Goal: Information Seeking & Learning: Learn about a topic

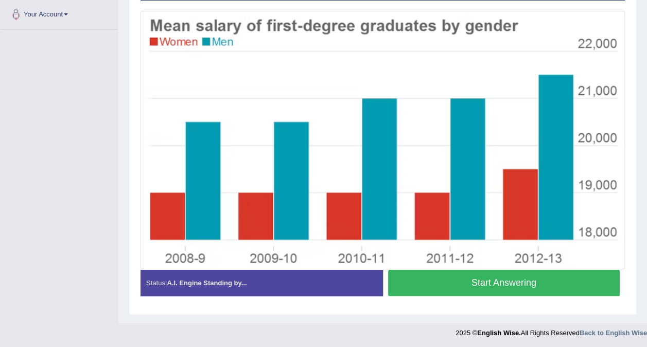
click at [434, 287] on button "Start Answering" at bounding box center [504, 283] width 232 height 26
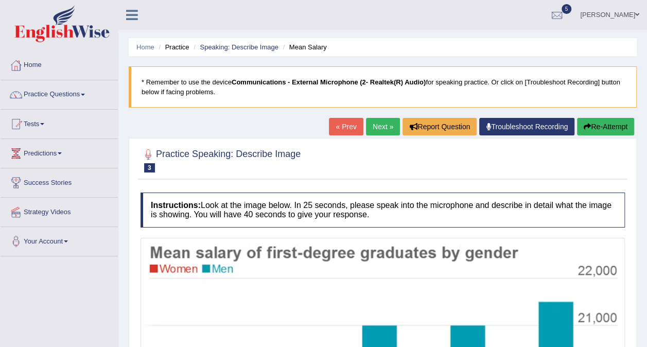
click at [592, 124] on button "Re-Attempt" at bounding box center [605, 126] width 57 height 17
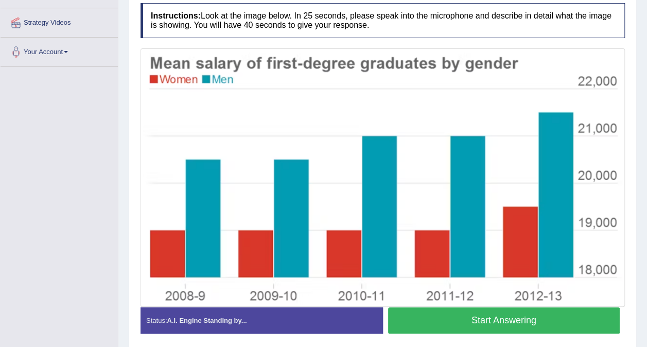
scroll to position [227, 0]
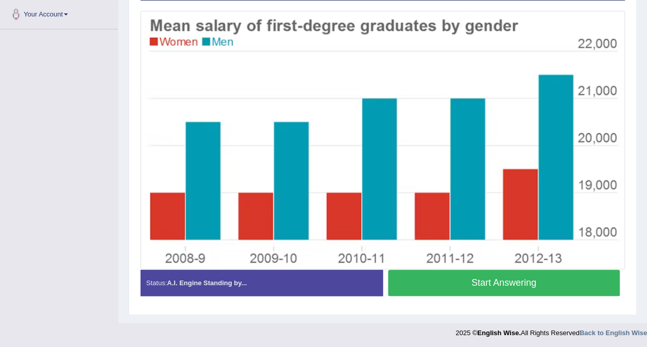
click at [461, 278] on button "Start Answering" at bounding box center [504, 283] width 232 height 26
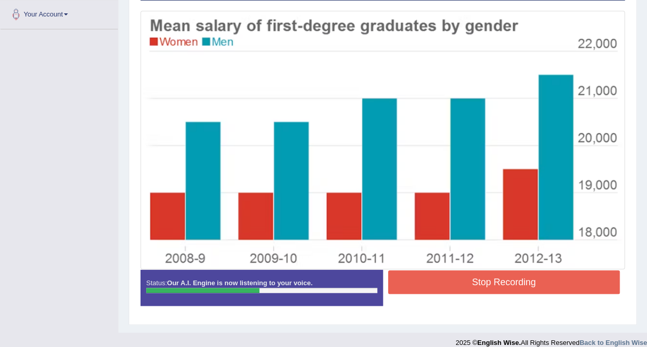
click at [510, 285] on button "Stop Recording" at bounding box center [504, 282] width 232 height 24
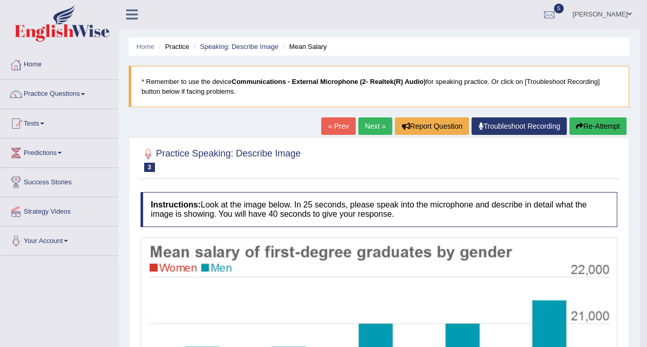
scroll to position [103, 0]
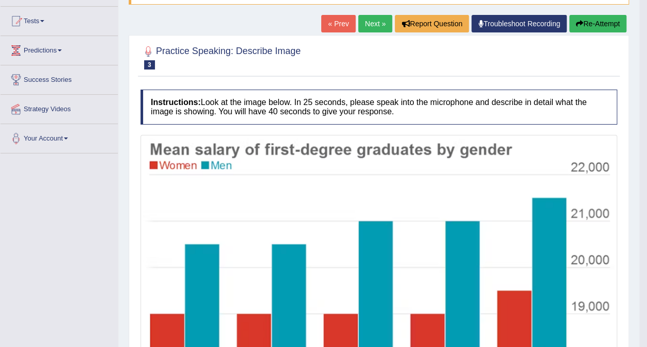
click at [368, 21] on link "Next »" at bounding box center [375, 23] width 34 height 17
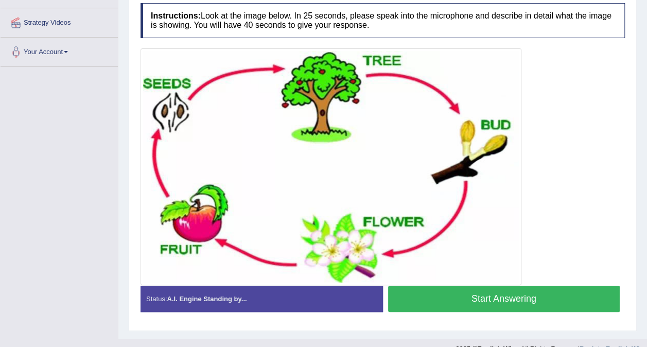
scroll to position [205, 0]
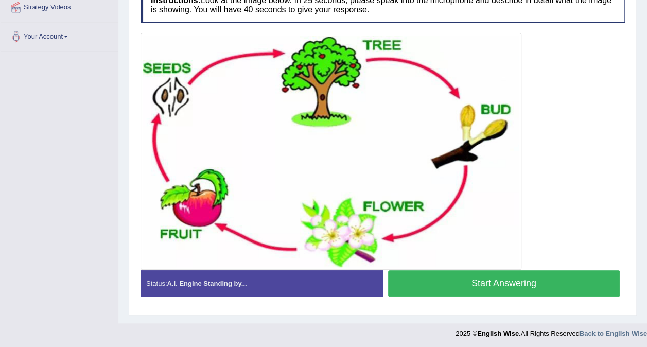
click at [480, 285] on button "Start Answering" at bounding box center [504, 283] width 232 height 26
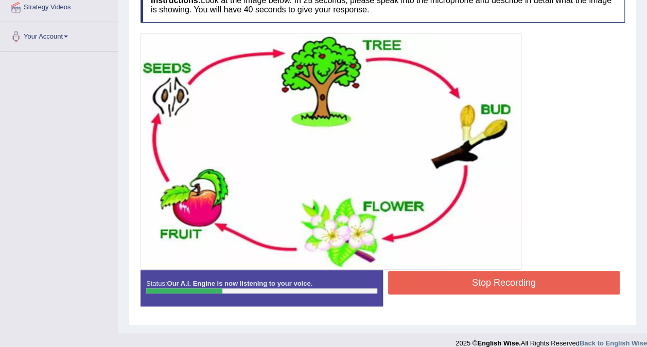
click at [468, 282] on button "Stop Recording" at bounding box center [504, 283] width 232 height 24
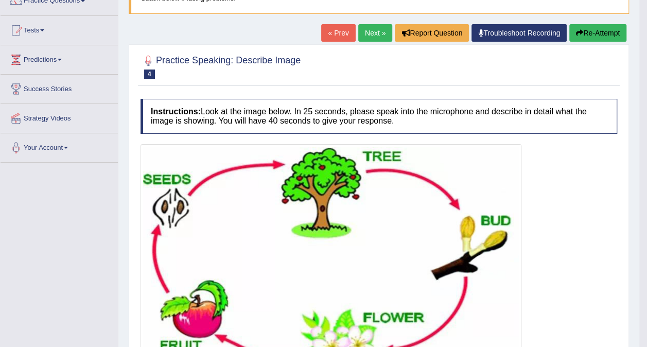
scroll to position [70, 0]
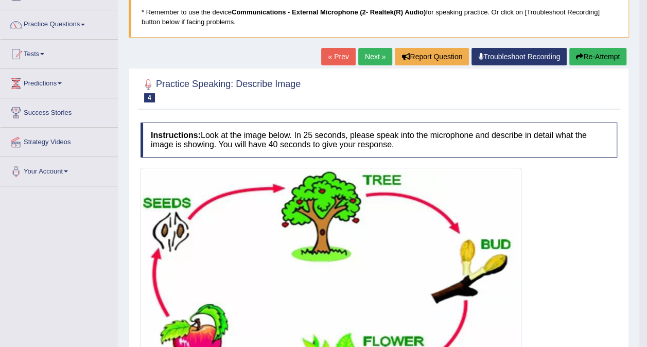
click at [376, 56] on link "Next »" at bounding box center [375, 56] width 34 height 17
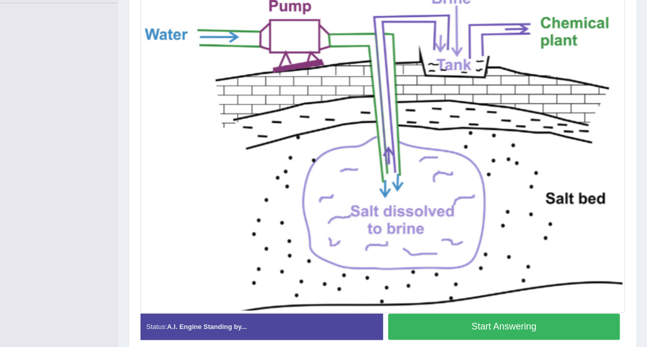
scroll to position [297, 0]
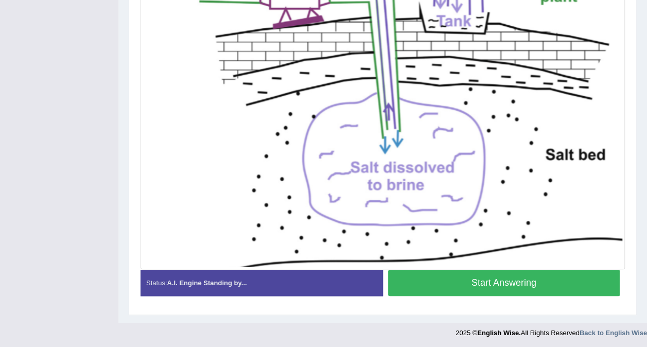
click at [432, 287] on button "Start Answering" at bounding box center [504, 283] width 232 height 26
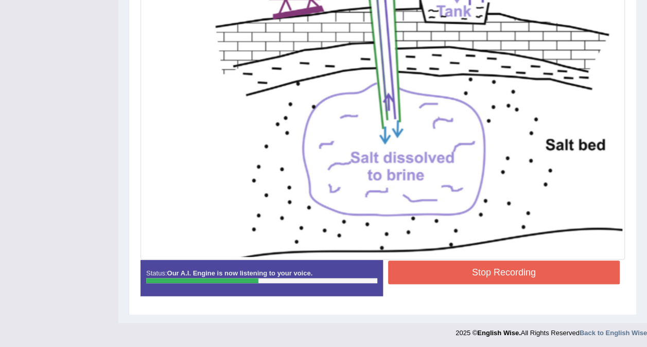
scroll to position [307, 0]
click at [440, 276] on button "Stop Recording" at bounding box center [504, 272] width 232 height 24
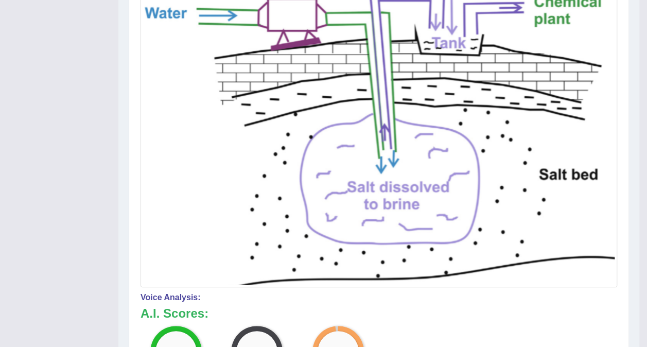
scroll to position [98, 0]
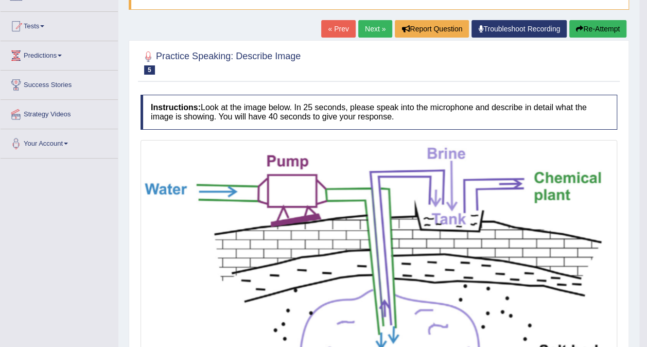
click at [380, 33] on link "Next »" at bounding box center [375, 28] width 34 height 17
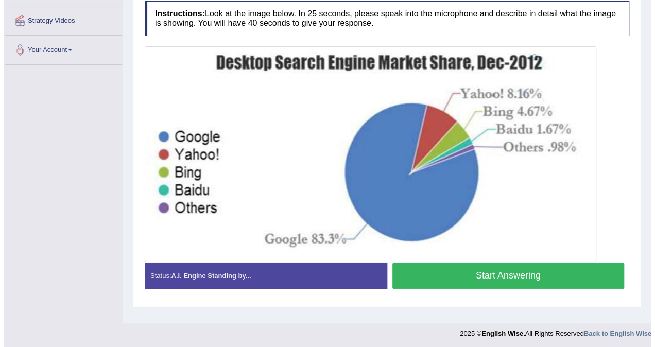
scroll to position [193, 0]
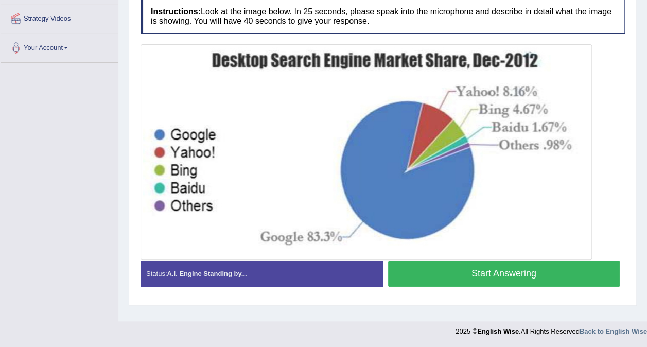
click at [433, 275] on button "Start Answering" at bounding box center [504, 273] width 232 height 26
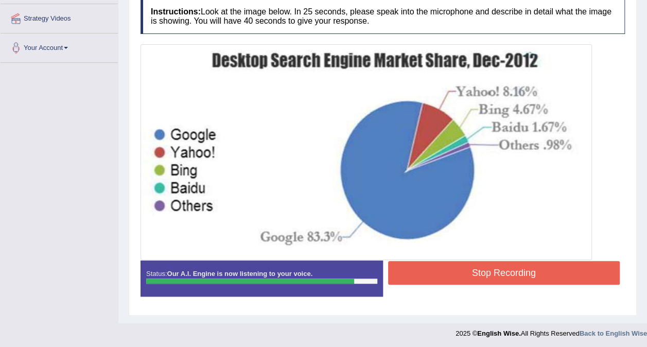
click at [433, 275] on button "Stop Recording" at bounding box center [504, 273] width 232 height 24
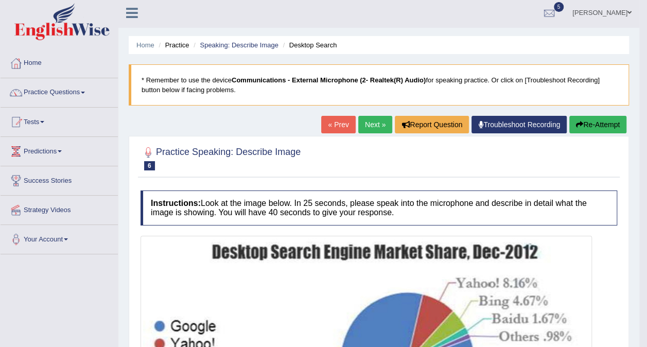
scroll to position [0, 0]
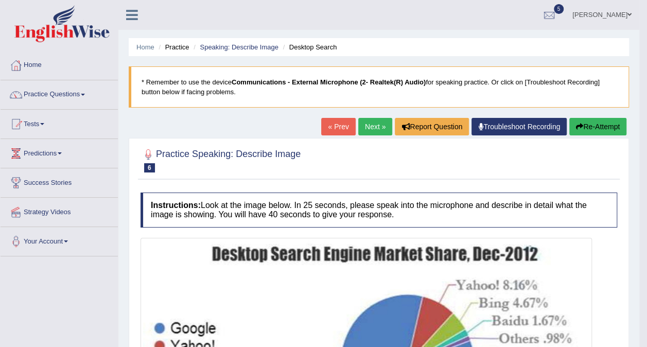
click at [362, 122] on link "Next »" at bounding box center [375, 126] width 34 height 17
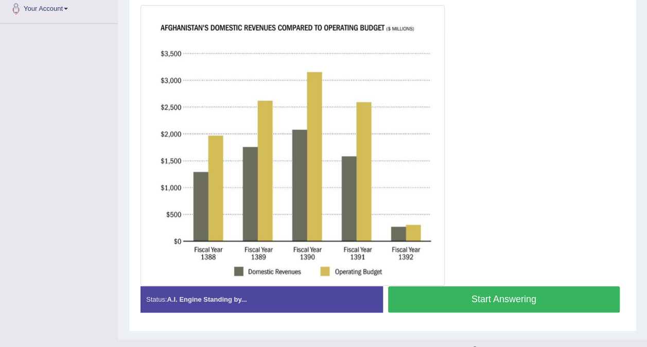
scroll to position [249, 0]
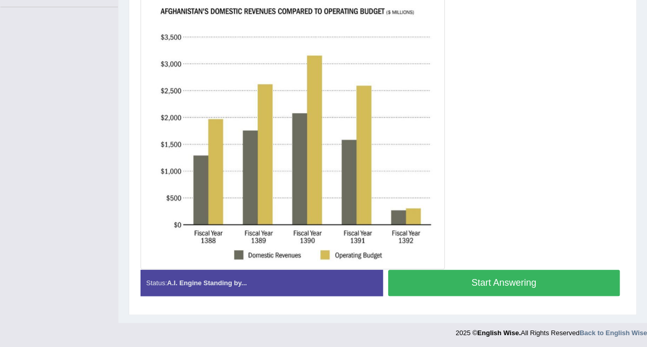
click at [440, 286] on button "Start Answering" at bounding box center [504, 283] width 232 height 26
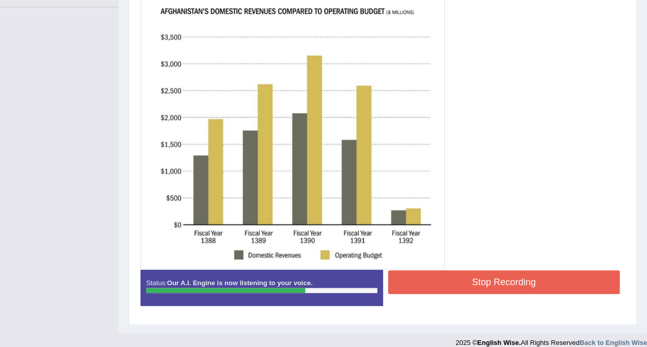
click at [440, 286] on button "Stop Recording" at bounding box center [504, 282] width 232 height 24
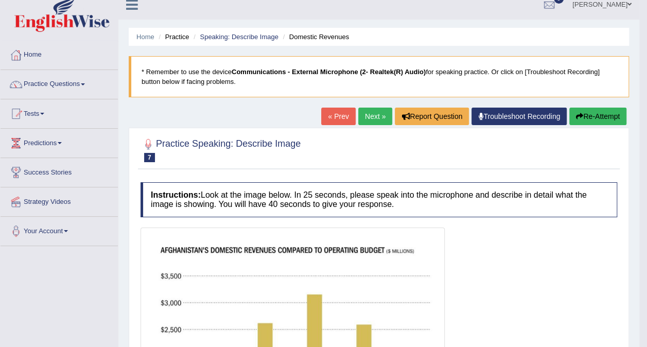
scroll to position [0, 0]
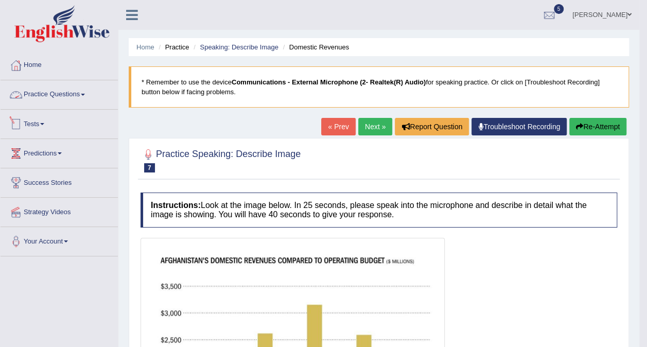
click at [43, 100] on link "Practice Questions" at bounding box center [59, 93] width 117 height 26
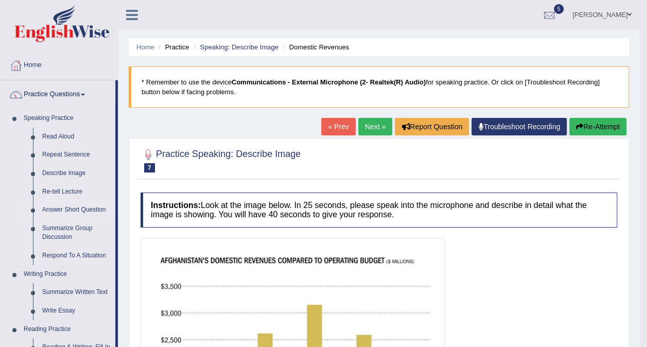
click at [84, 208] on link "Answer Short Question" at bounding box center [77, 210] width 78 height 19
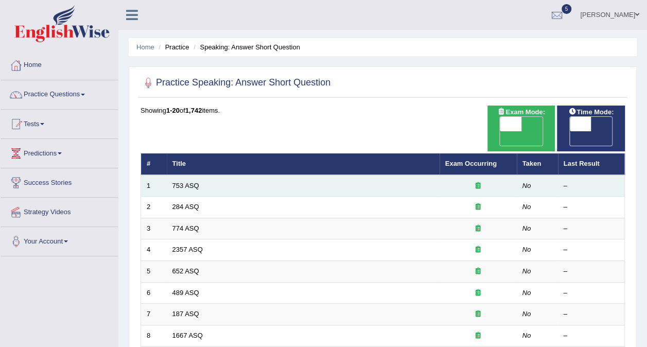
click at [287, 178] on td "753 ASQ" at bounding box center [303, 186] width 273 height 22
click at [185, 182] on link "753 ASQ" at bounding box center [185, 186] width 27 height 8
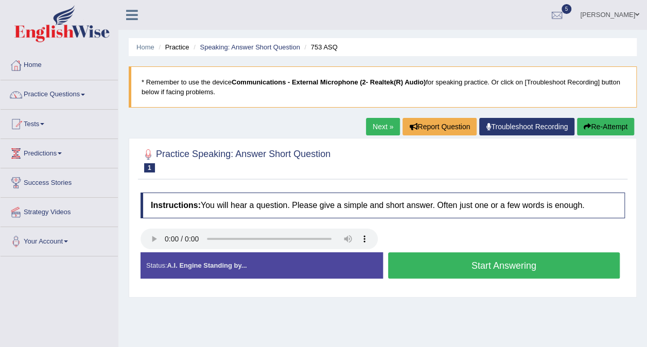
click at [436, 260] on button "Start Answering" at bounding box center [504, 265] width 232 height 26
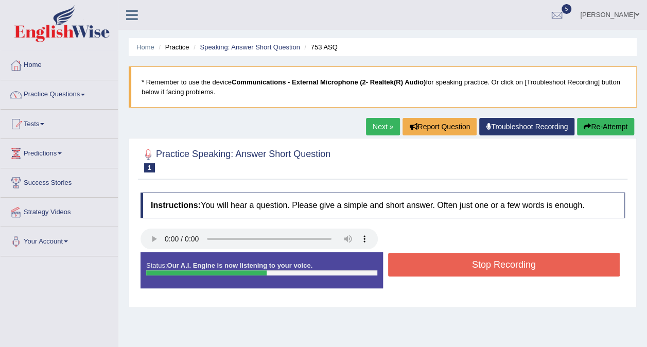
click at [592, 130] on button "Re-Attempt" at bounding box center [605, 126] width 57 height 17
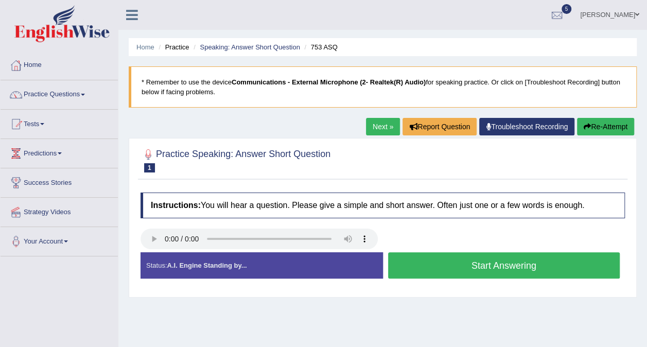
click at [353, 271] on div "Status: A.I. Engine Standing by..." at bounding box center [261, 265] width 242 height 26
click at [434, 269] on button "Start Answering" at bounding box center [504, 265] width 232 height 26
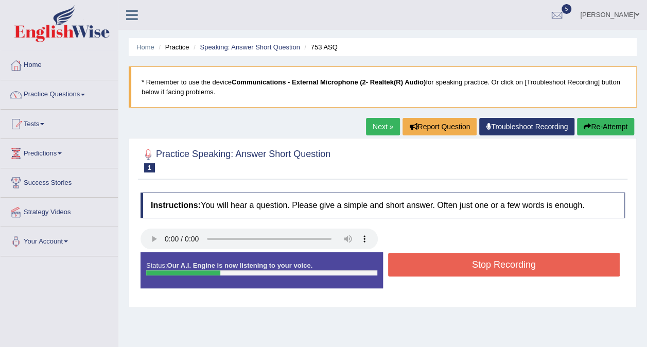
click at [434, 269] on button "Stop Recording" at bounding box center [504, 265] width 232 height 24
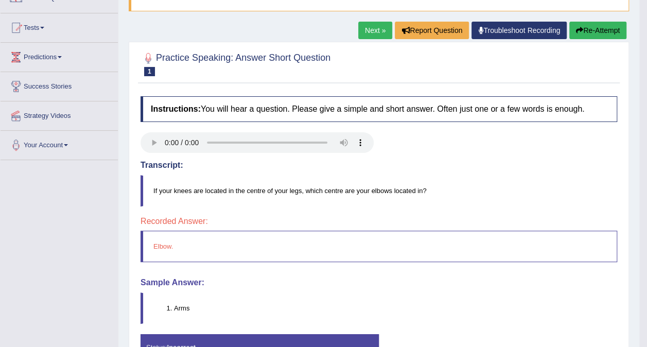
scroll to position [39, 0]
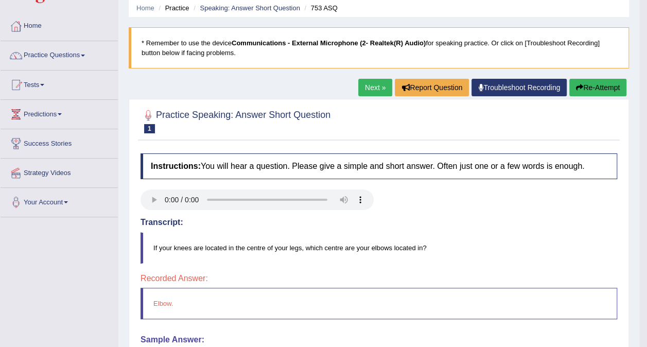
click at [378, 90] on link "Next »" at bounding box center [375, 87] width 34 height 17
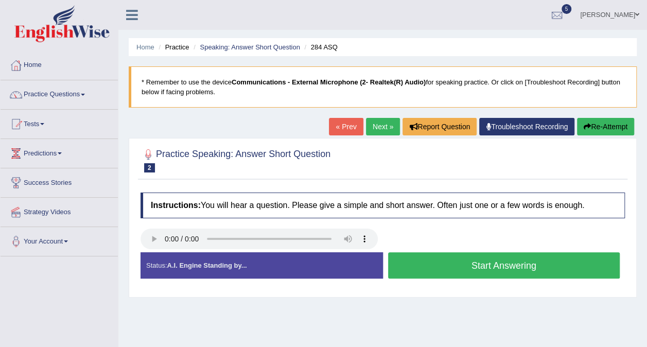
click at [482, 272] on button "Start Answering" at bounding box center [504, 265] width 232 height 26
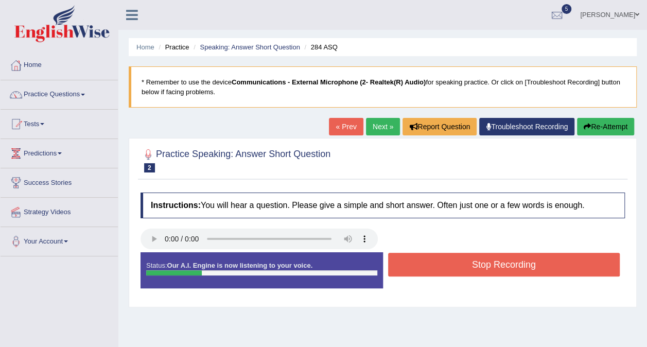
click at [482, 272] on button "Stop Recording" at bounding box center [504, 265] width 232 height 24
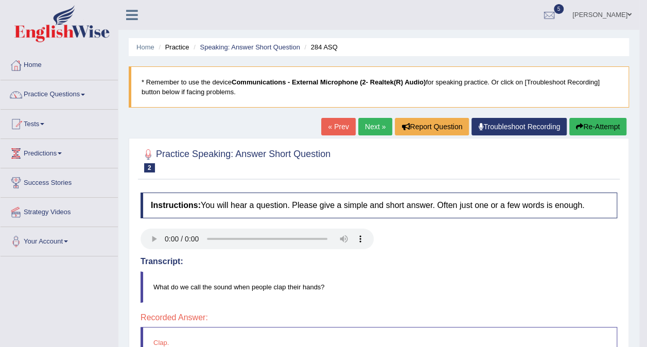
click at [382, 131] on link "Next »" at bounding box center [375, 126] width 34 height 17
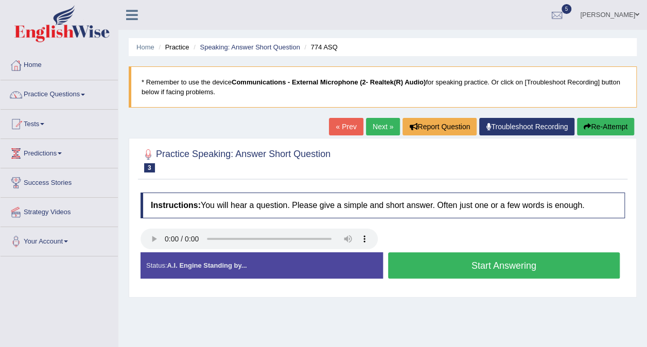
click at [424, 258] on button "Start Answering" at bounding box center [504, 265] width 232 height 26
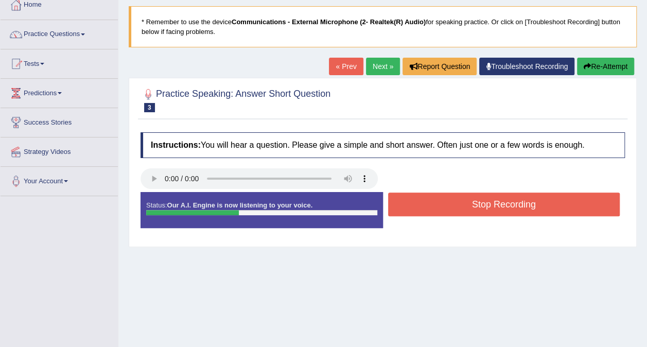
scroll to position [103, 0]
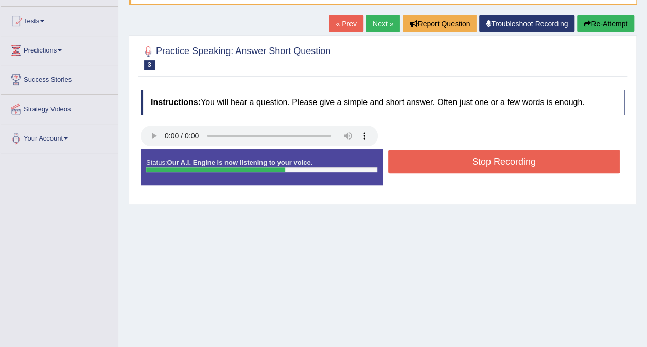
click at [410, 169] on button "Stop Recording" at bounding box center [504, 162] width 232 height 24
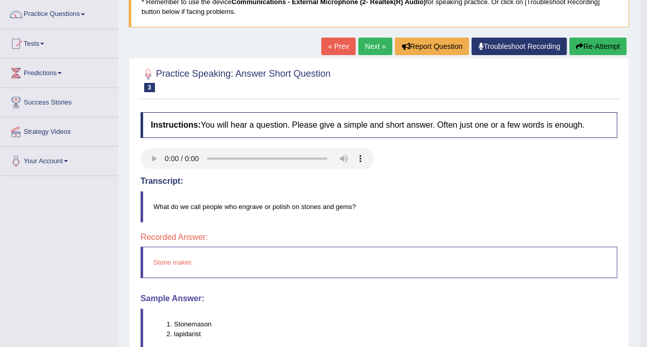
scroll to position [51, 0]
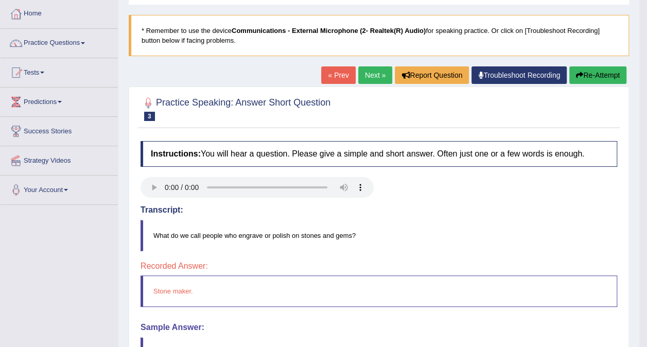
click at [366, 75] on link "Next »" at bounding box center [375, 74] width 34 height 17
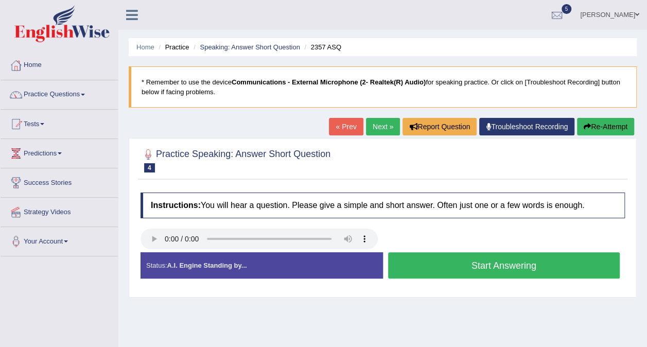
click at [400, 272] on button "Start Answering" at bounding box center [504, 265] width 232 height 26
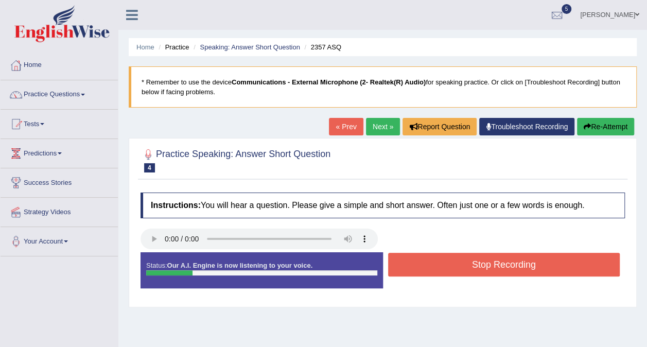
click at [395, 269] on button "Stop Recording" at bounding box center [504, 265] width 232 height 24
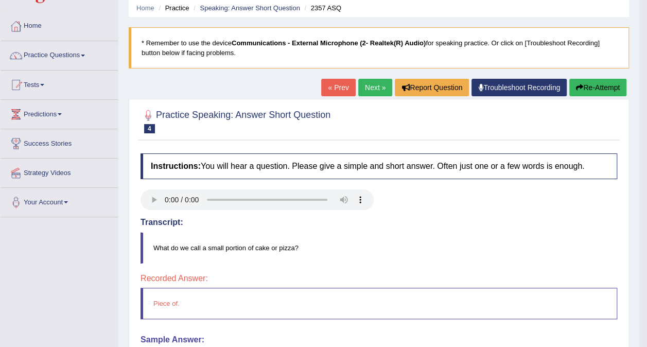
scroll to position [39, 0]
click at [364, 88] on link "Next »" at bounding box center [375, 87] width 34 height 17
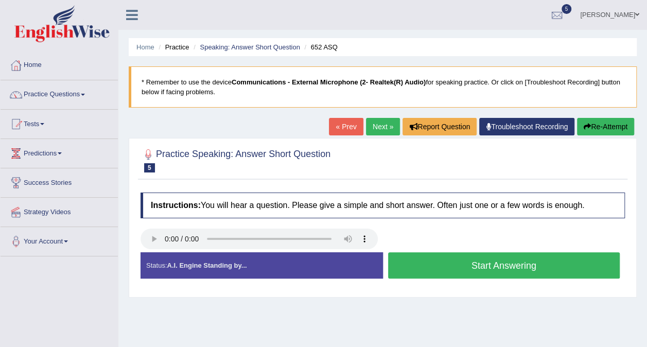
click at [444, 270] on button "Start Answering" at bounding box center [504, 265] width 232 height 26
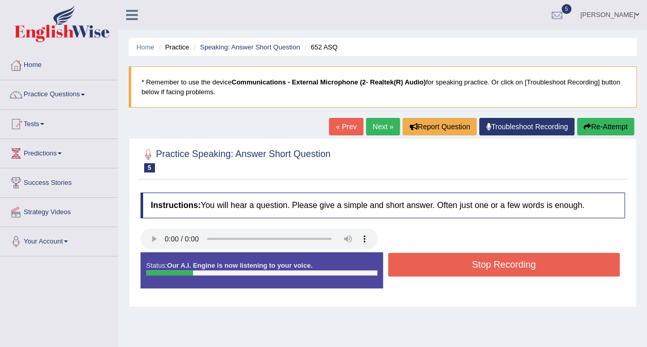
click at [444, 270] on button "Stop Recording" at bounding box center [504, 265] width 232 height 24
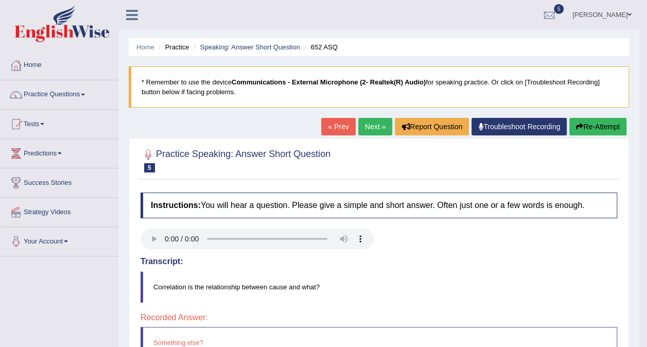
click at [362, 125] on link "Next »" at bounding box center [375, 126] width 34 height 17
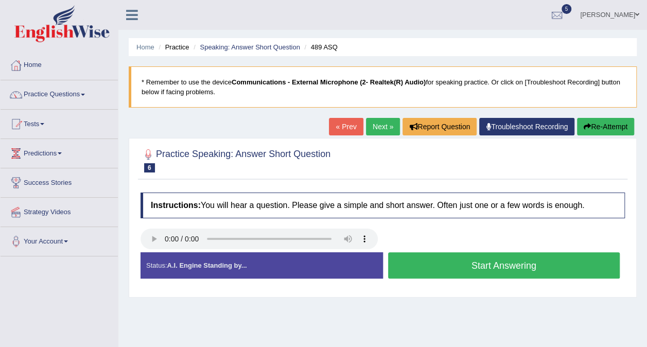
click at [461, 266] on button "Start Answering" at bounding box center [504, 265] width 232 height 26
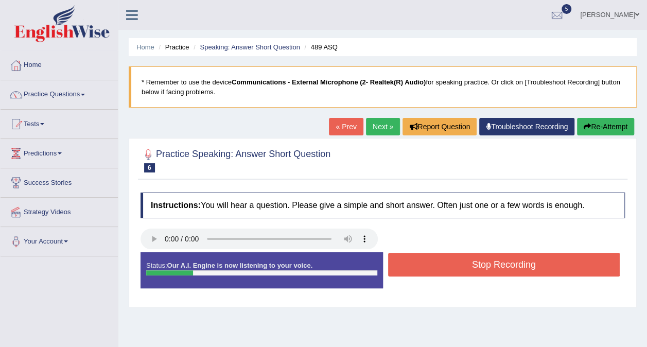
click at [461, 266] on button "Stop Recording" at bounding box center [504, 265] width 232 height 24
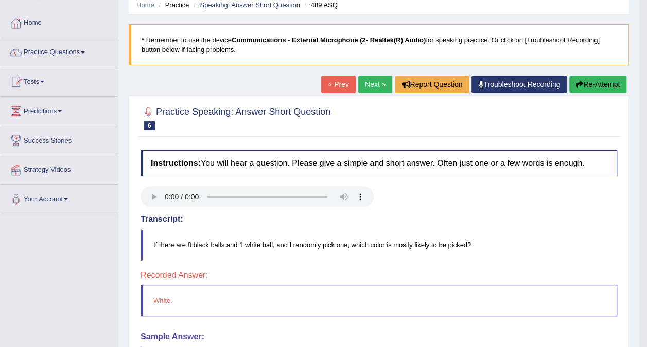
scroll to position [39, 0]
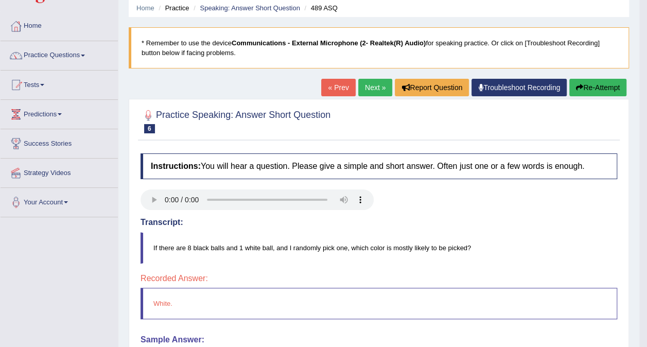
click at [372, 90] on link "Next »" at bounding box center [375, 87] width 34 height 17
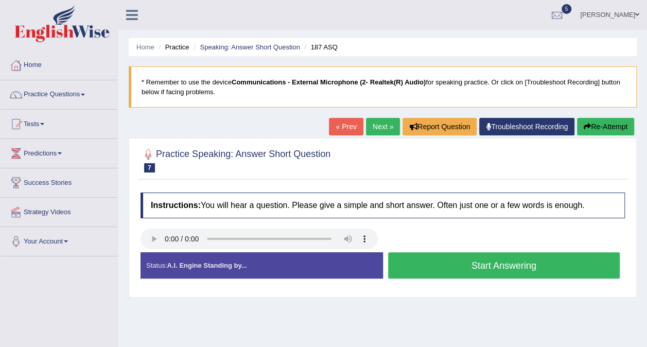
click at [447, 262] on button "Start Answering" at bounding box center [504, 265] width 232 height 26
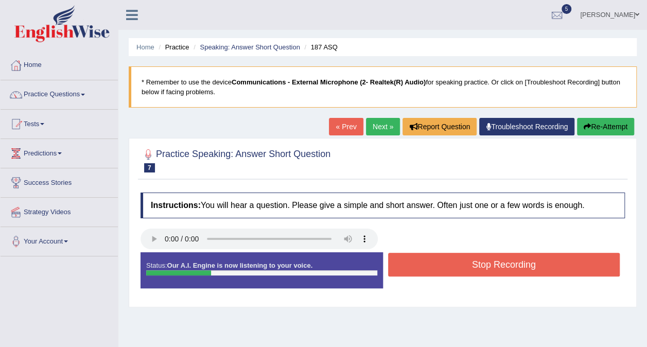
click at [447, 262] on button "Stop Recording" at bounding box center [504, 265] width 232 height 24
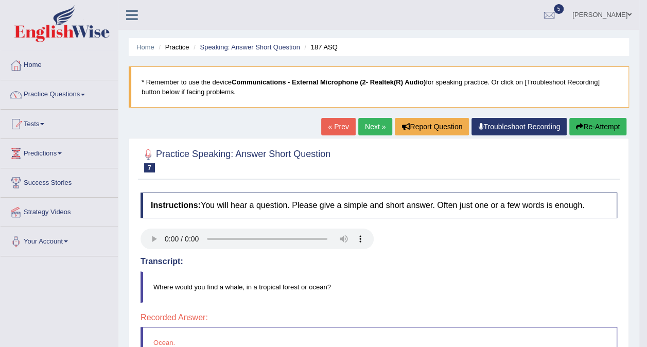
click at [571, 128] on button "Re-Attempt" at bounding box center [597, 126] width 57 height 17
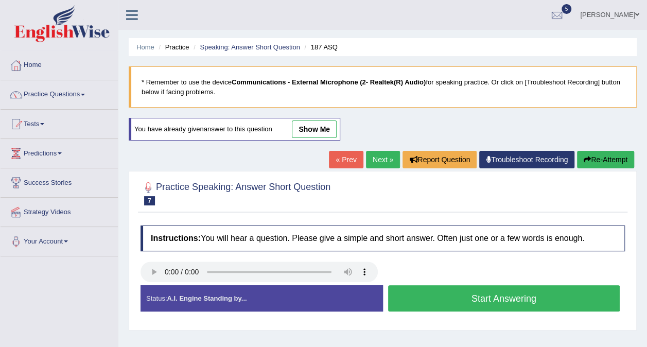
click at [421, 301] on button "Start Answering" at bounding box center [504, 298] width 232 height 26
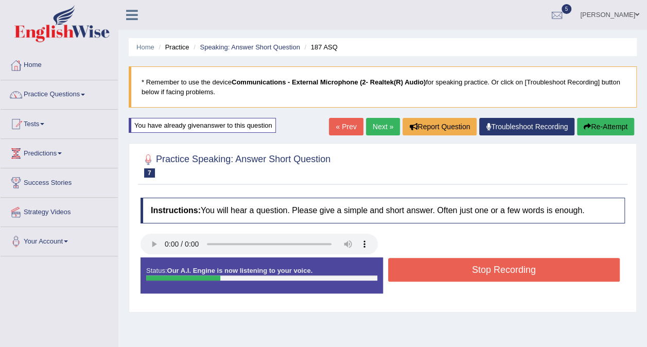
click at [422, 269] on button "Stop Recording" at bounding box center [504, 270] width 232 height 24
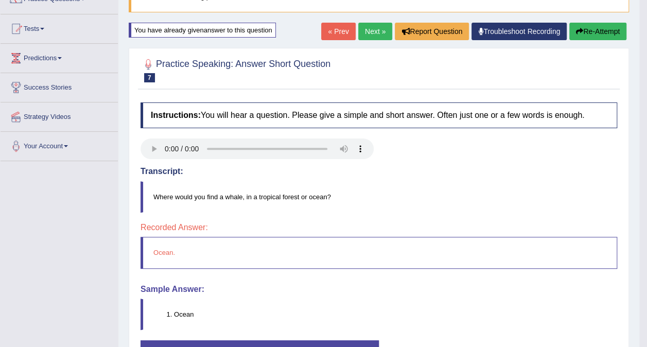
scroll to position [91, 0]
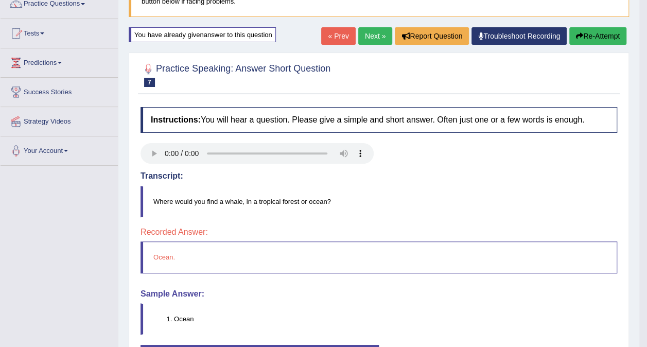
click at [583, 37] on button "Re-Attempt" at bounding box center [597, 35] width 57 height 17
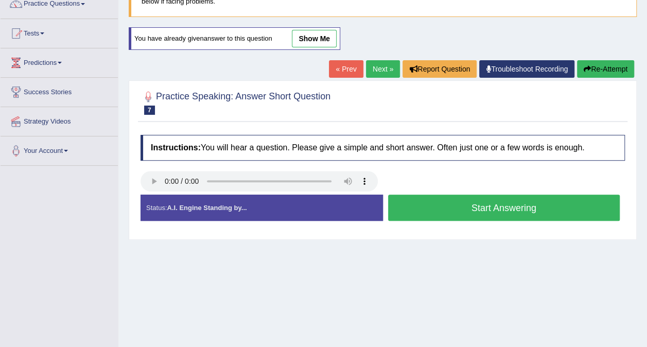
click at [458, 207] on button "Start Answering" at bounding box center [504, 208] width 232 height 26
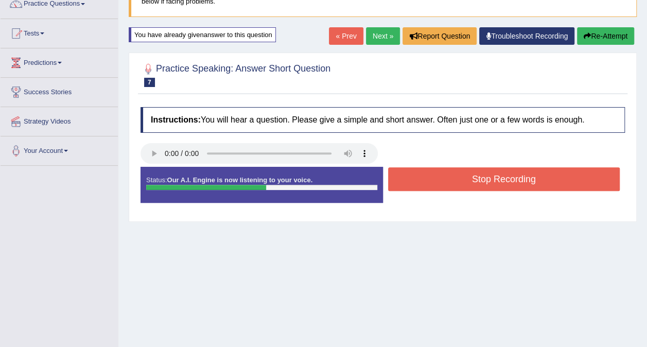
click at [443, 175] on button "Stop Recording" at bounding box center [504, 179] width 232 height 24
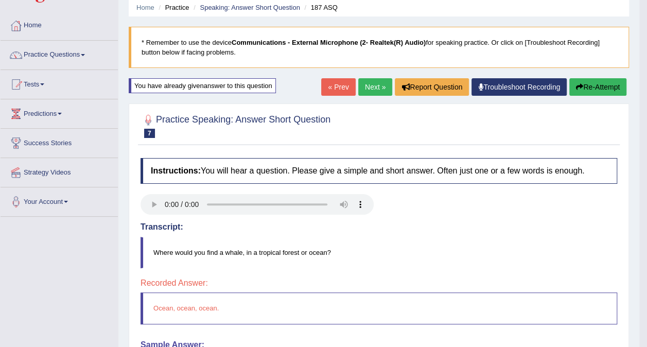
scroll to position [39, 0]
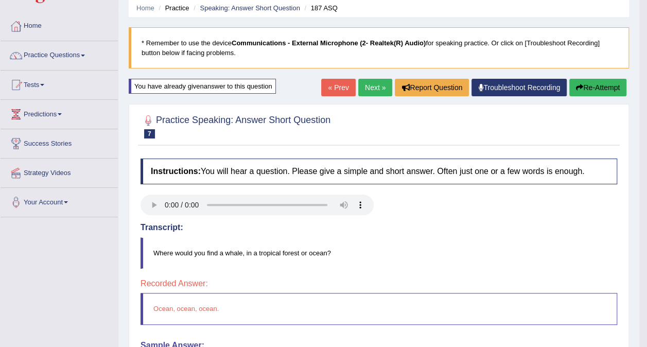
click at [376, 86] on link "Next »" at bounding box center [375, 87] width 34 height 17
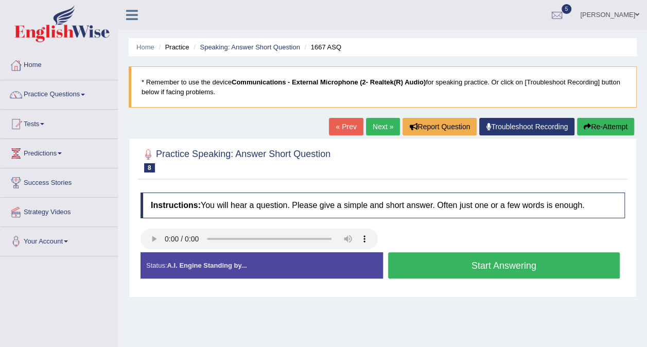
click at [348, 125] on link "« Prev" at bounding box center [346, 126] width 34 height 17
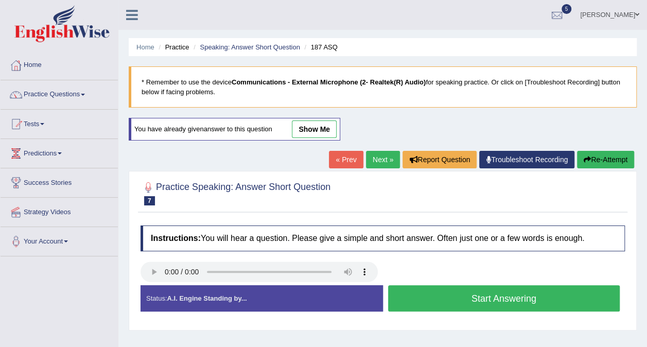
click at [583, 163] on button "Re-Attempt" at bounding box center [605, 159] width 57 height 17
click at [430, 298] on button "Start Answering" at bounding box center [504, 298] width 232 height 26
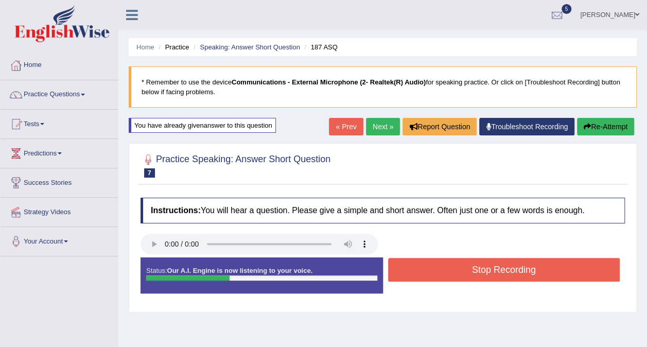
click at [435, 266] on button "Stop Recording" at bounding box center [504, 270] width 232 height 24
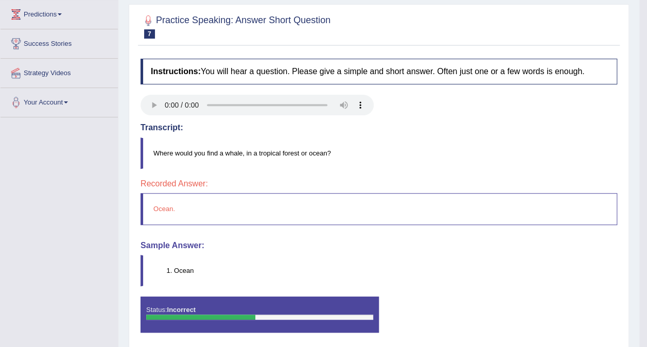
scroll to position [39, 0]
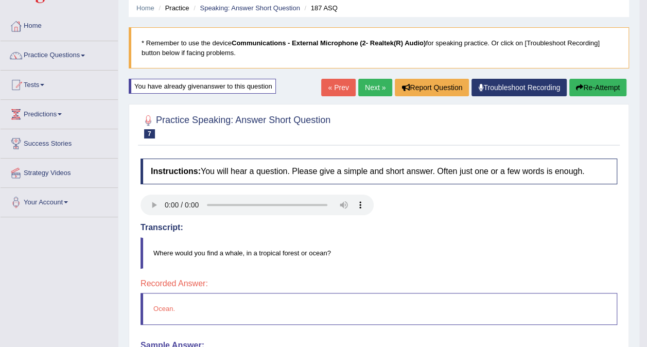
click at [377, 89] on link "Next »" at bounding box center [375, 87] width 34 height 17
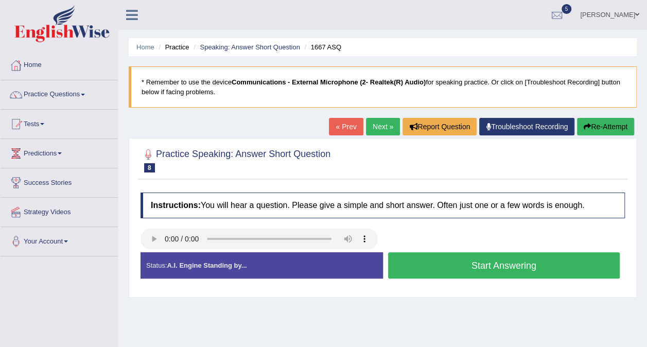
click at [438, 261] on button "Start Answering" at bounding box center [504, 265] width 232 height 26
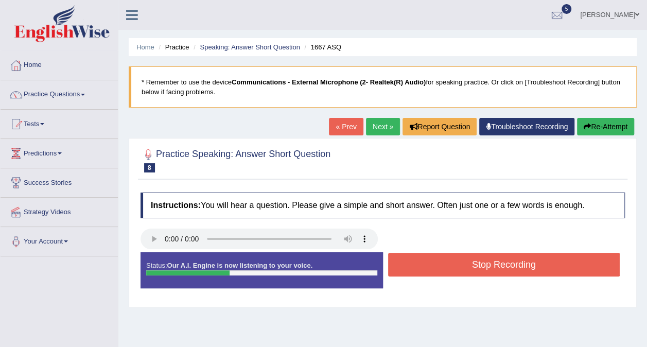
click at [438, 261] on button "Stop Recording" at bounding box center [504, 265] width 232 height 24
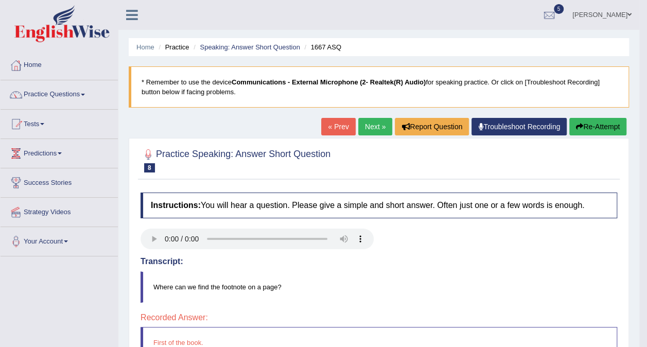
click at [369, 129] on link "Next »" at bounding box center [375, 126] width 34 height 17
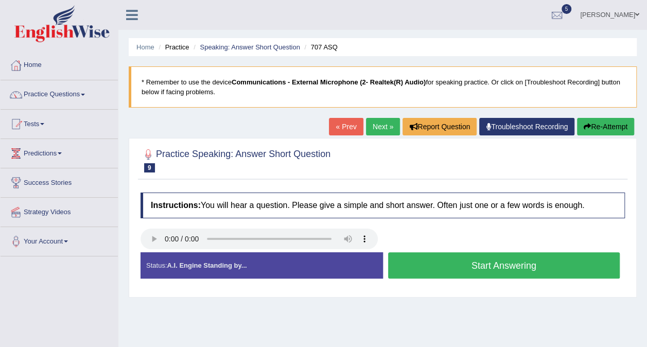
click at [447, 269] on button "Start Answering" at bounding box center [504, 265] width 232 height 26
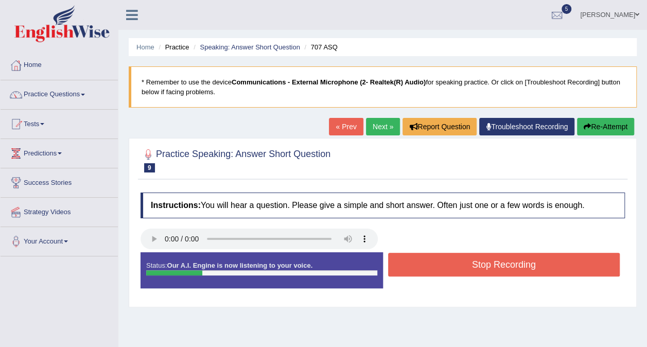
click at [447, 269] on button "Stop Recording" at bounding box center [504, 265] width 232 height 24
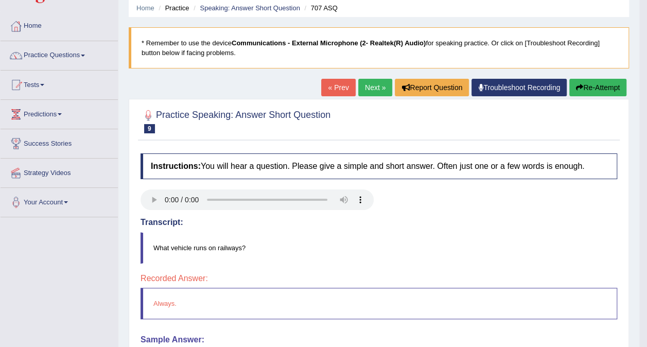
scroll to position [39, 0]
click at [374, 86] on link "Next »" at bounding box center [375, 87] width 34 height 17
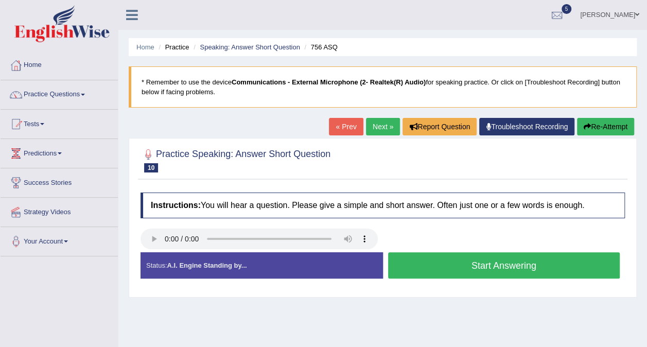
click at [452, 273] on button "Start Answering" at bounding box center [504, 265] width 232 height 26
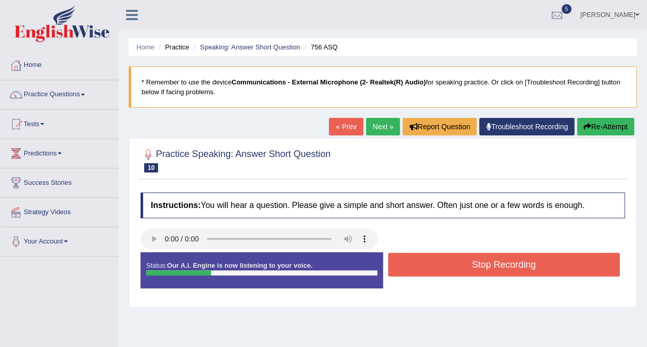
click at [453, 269] on button "Stop Recording" at bounding box center [504, 265] width 232 height 24
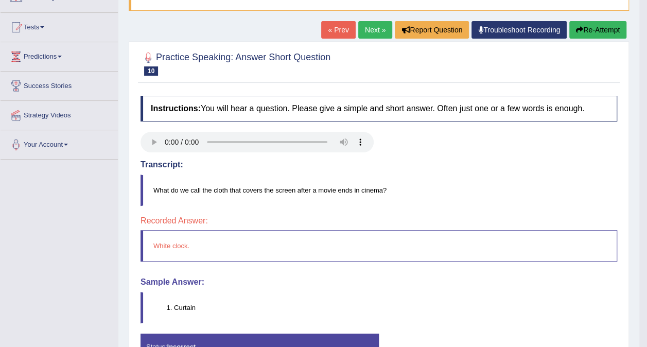
scroll to position [39, 0]
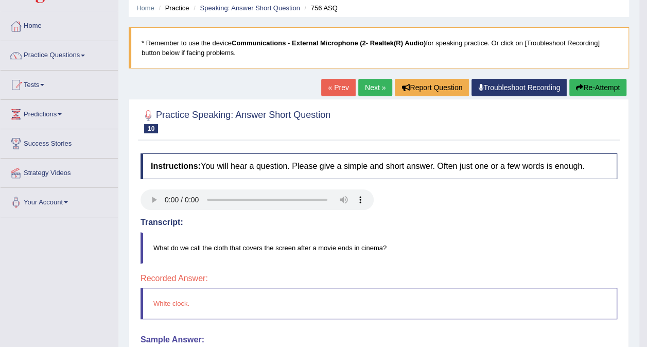
click at [364, 87] on link "Next »" at bounding box center [375, 87] width 34 height 17
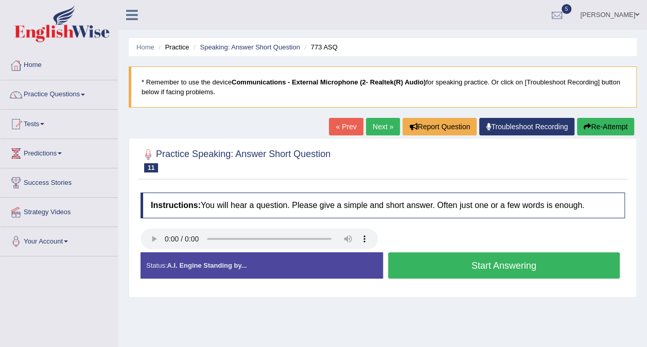
click at [415, 266] on button "Start Answering" at bounding box center [504, 265] width 232 height 26
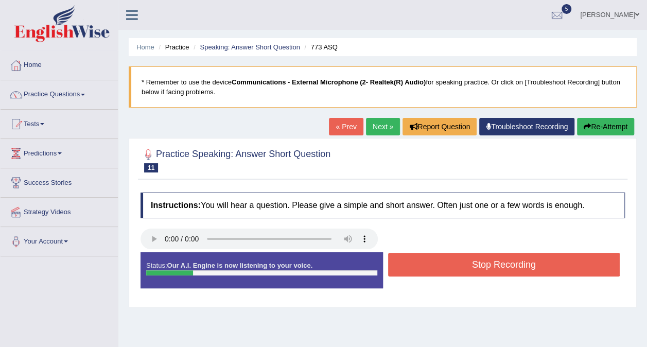
click at [415, 266] on button "Stop Recording" at bounding box center [504, 265] width 232 height 24
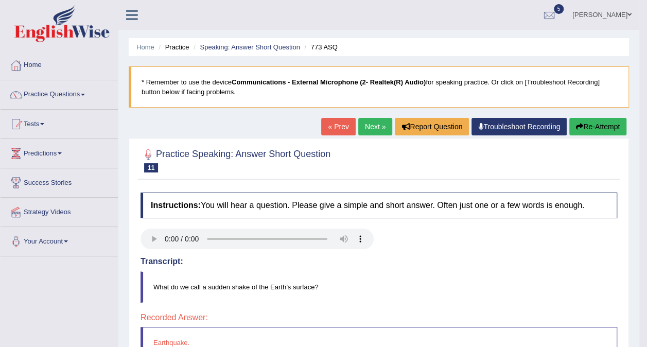
click at [376, 130] on link "Next »" at bounding box center [375, 126] width 34 height 17
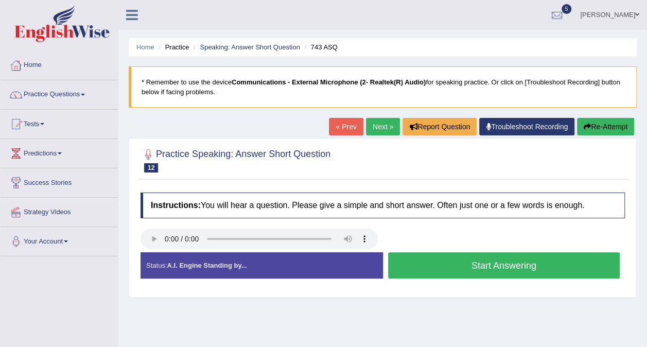
click at [459, 266] on button "Start Answering" at bounding box center [504, 265] width 232 height 26
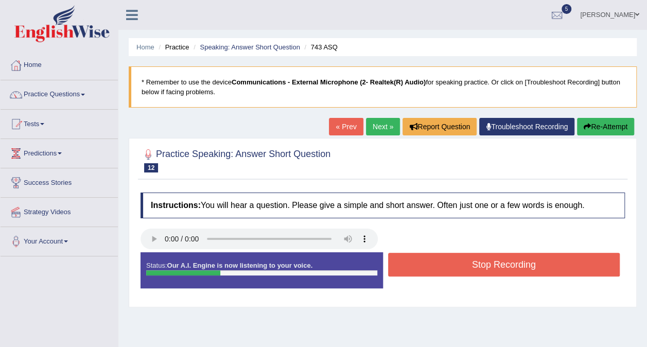
click at [458, 262] on button "Stop Recording" at bounding box center [504, 265] width 232 height 24
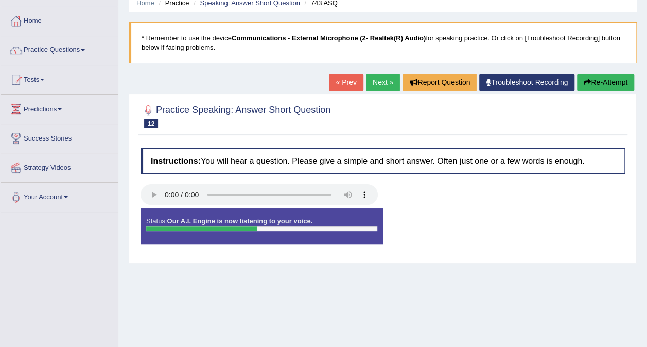
scroll to position [103, 0]
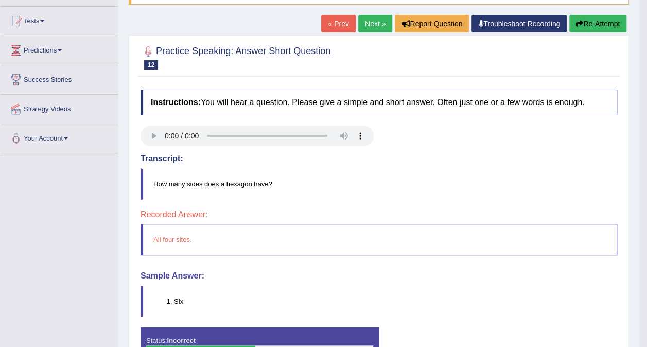
click at [372, 20] on link "Next »" at bounding box center [375, 23] width 34 height 17
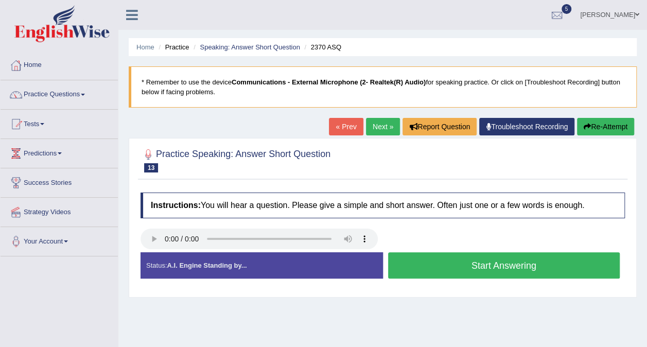
click at [449, 266] on button "Start Answering" at bounding box center [504, 265] width 232 height 26
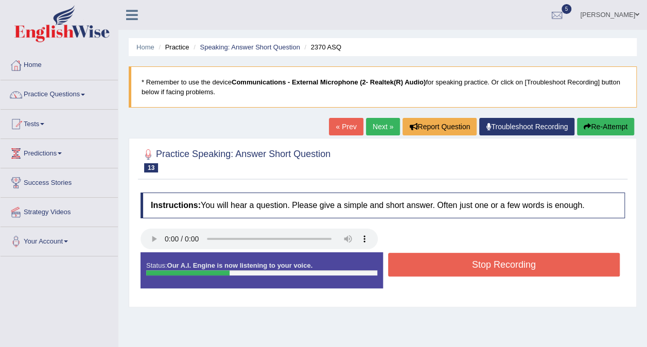
click at [447, 265] on button "Stop Recording" at bounding box center [504, 265] width 232 height 24
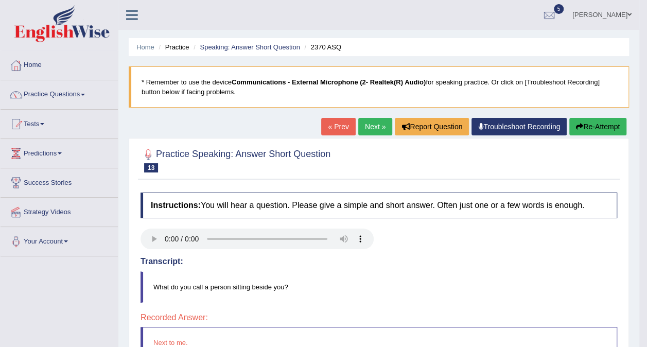
click at [372, 126] on link "Next »" at bounding box center [375, 126] width 34 height 17
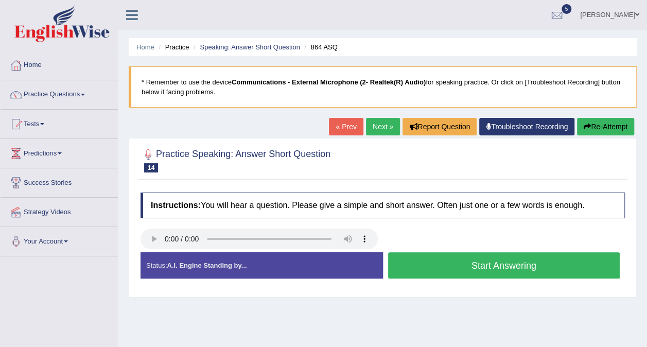
click at [508, 265] on button "Start Answering" at bounding box center [504, 265] width 232 height 26
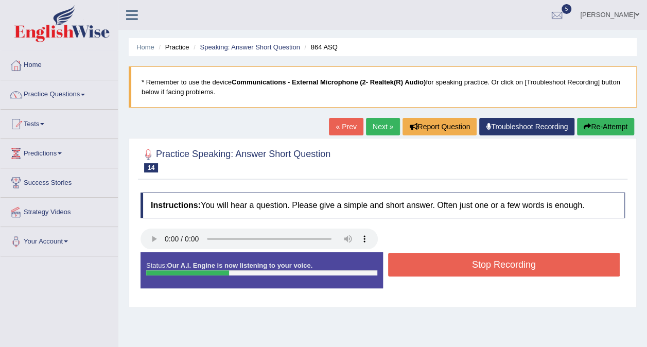
click at [508, 265] on button "Stop Recording" at bounding box center [504, 265] width 232 height 24
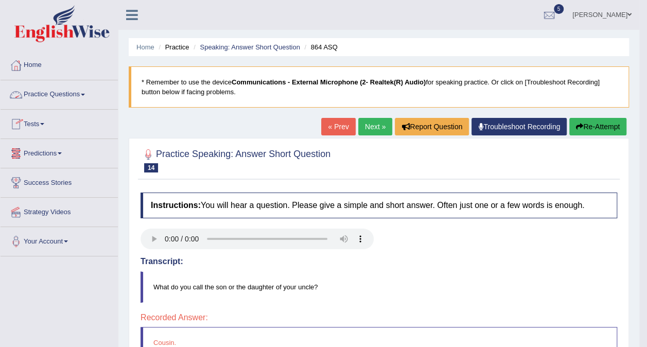
click at [60, 97] on link "Practice Questions" at bounding box center [59, 93] width 117 height 26
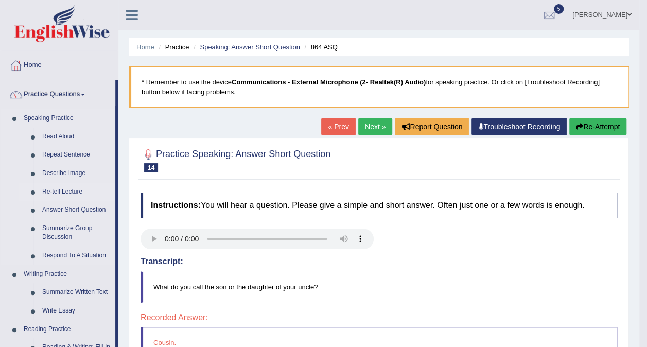
click at [50, 190] on link "Re-tell Lecture" at bounding box center [77, 192] width 78 height 19
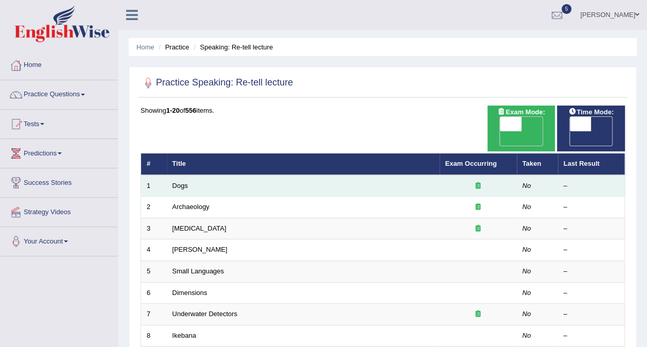
click at [178, 177] on td "Dogs" at bounding box center [303, 186] width 273 height 22
click at [178, 182] on link "Dogs" at bounding box center [179, 186] width 15 height 8
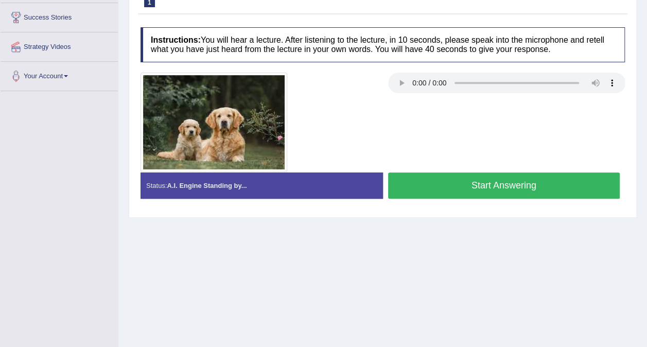
scroll to position [39, 0]
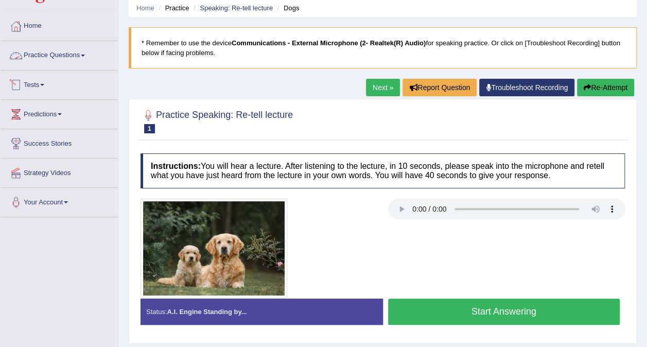
click at [69, 49] on link "Practice Questions" at bounding box center [59, 54] width 117 height 26
